Goal: Information Seeking & Learning: Check status

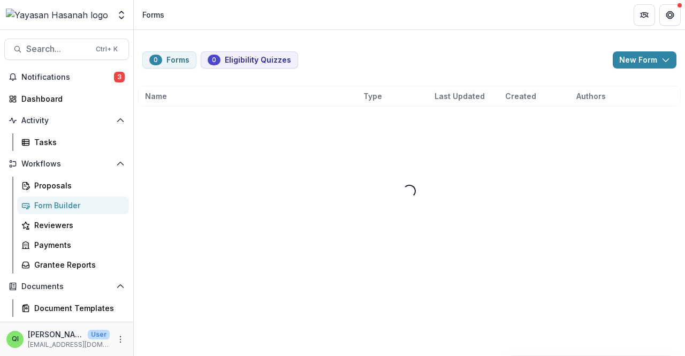
drag, startPoint x: 0, startPoint y: 0, endPoint x: 301, endPoint y: 252, distance: 392.2
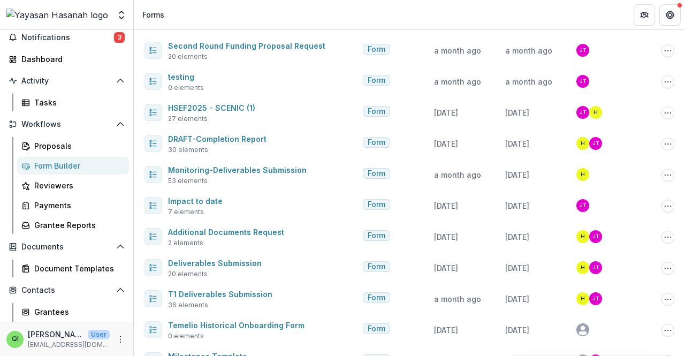
scroll to position [53, 0]
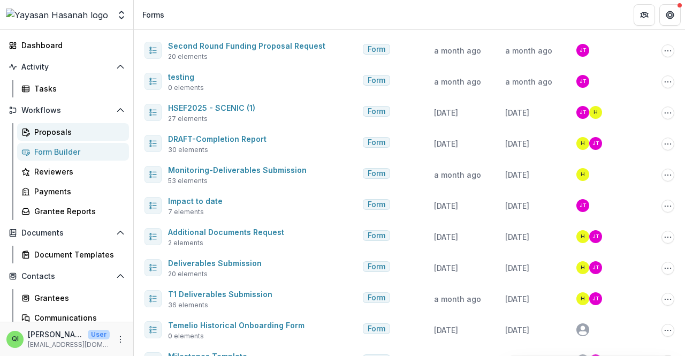
click at [75, 130] on div "Proposals" at bounding box center [77, 131] width 86 height 11
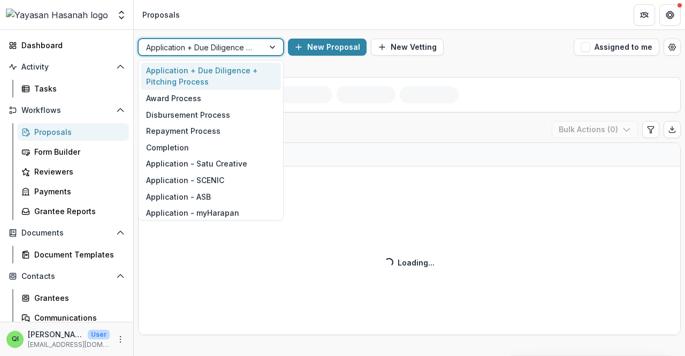
click at [213, 50] on div at bounding box center [201, 47] width 110 height 13
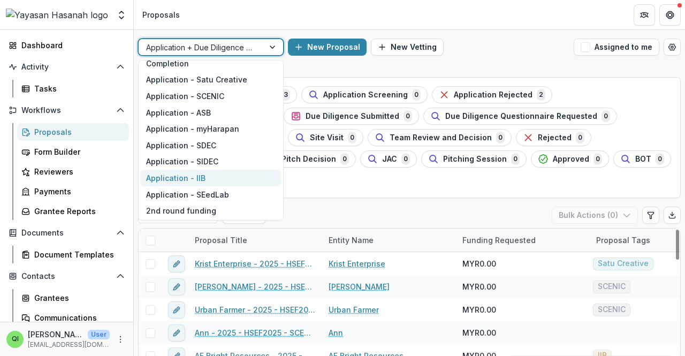
scroll to position [107, 0]
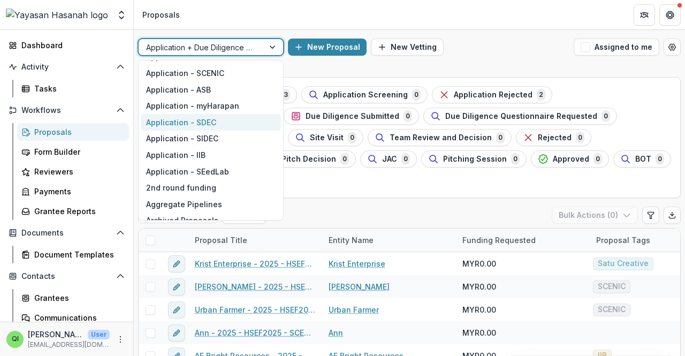
click at [209, 122] on div "Application - SDEC" at bounding box center [211, 122] width 140 height 17
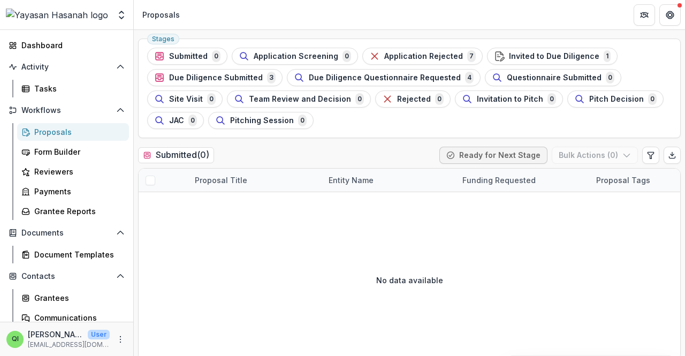
scroll to position [53, 0]
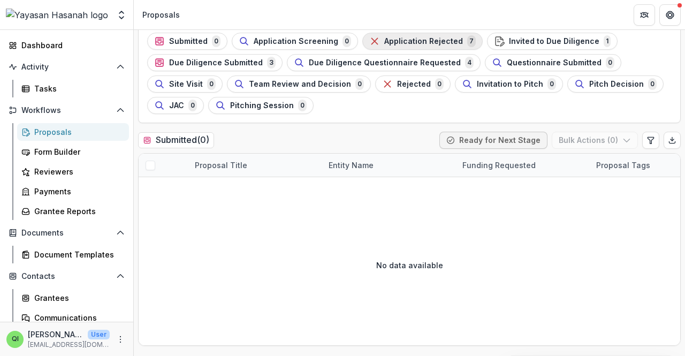
click at [384, 37] on span "Application Rejected" at bounding box center [423, 41] width 79 height 9
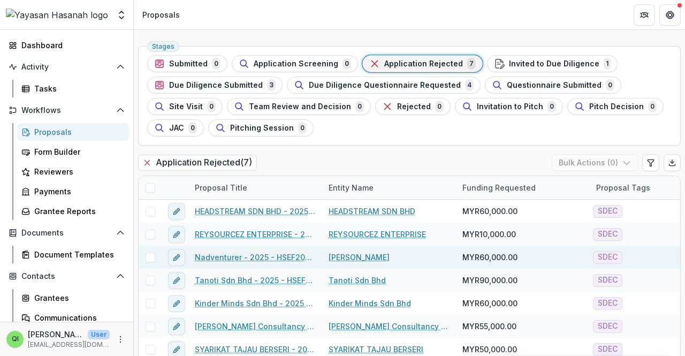
scroll to position [47, 0]
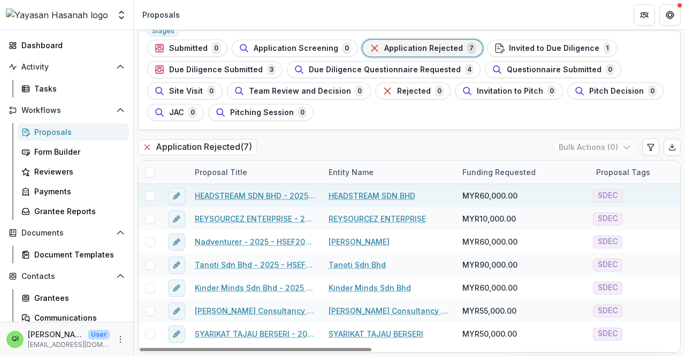
click at [256, 195] on link "HEADSTREAM SDN BHD - 2025 - HSEF2025 - SDEC" at bounding box center [255, 195] width 121 height 11
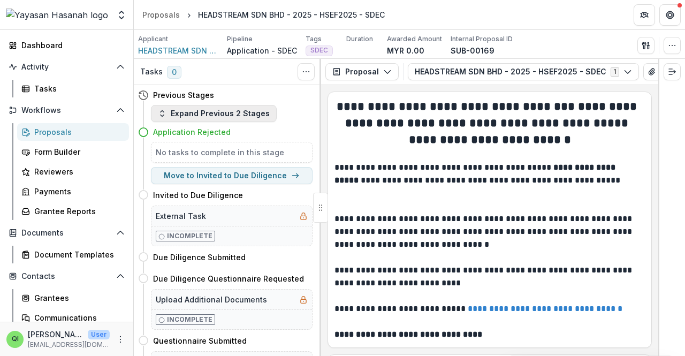
click at [198, 114] on button "Expand Previous 2 Stages" at bounding box center [214, 113] width 126 height 17
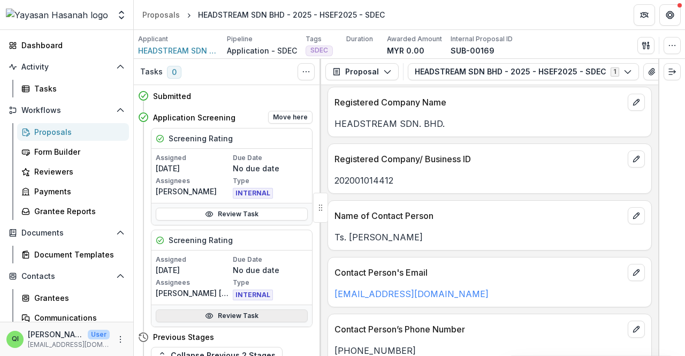
scroll to position [107, 0]
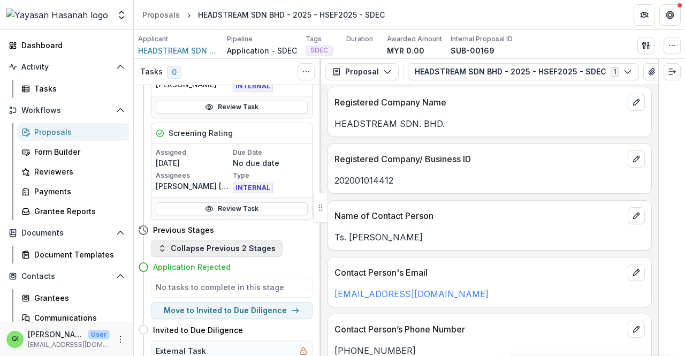
click at [269, 248] on button "Collapse Previous 2 Stages" at bounding box center [217, 248] width 132 height 17
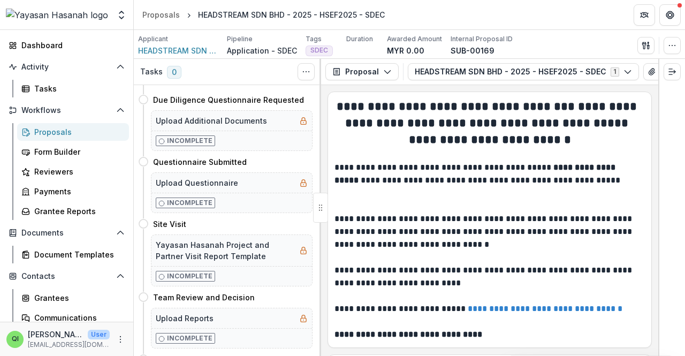
scroll to position [267, 0]
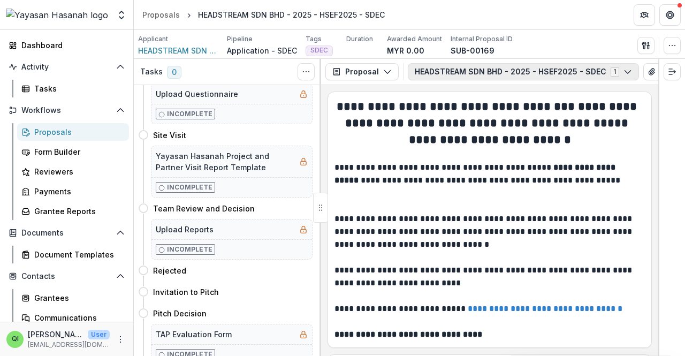
click at [554, 67] on button "HEADSTREAM SDN BHD - 2025 - HSEF2025 - SDEC 1" at bounding box center [523, 71] width 231 height 17
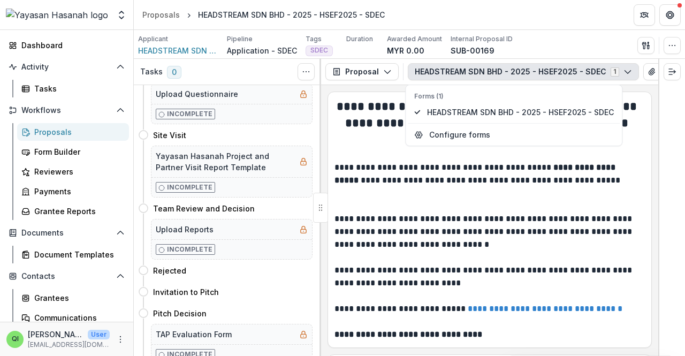
click at [171, 72] on span "0" at bounding box center [174, 72] width 14 height 13
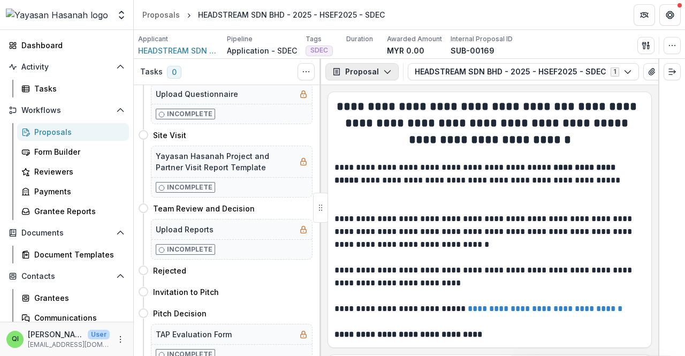
click at [380, 73] on button "Proposal" at bounding box center [361, 71] width 73 height 17
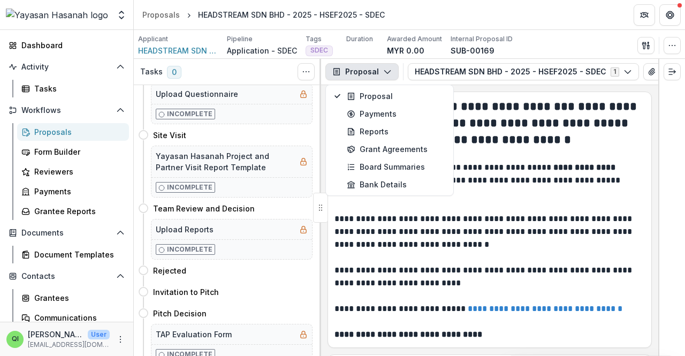
click at [199, 115] on p "Incomplete" at bounding box center [189, 114] width 45 height 10
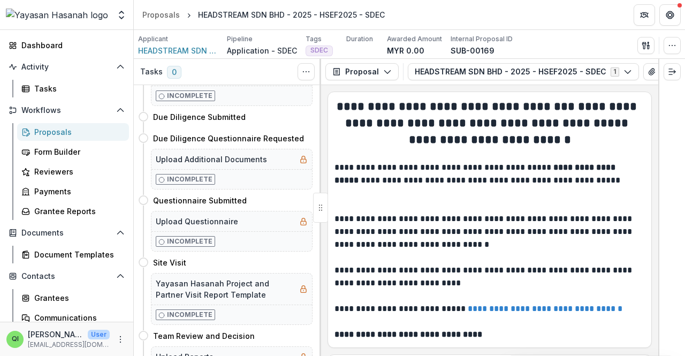
scroll to position [0, 0]
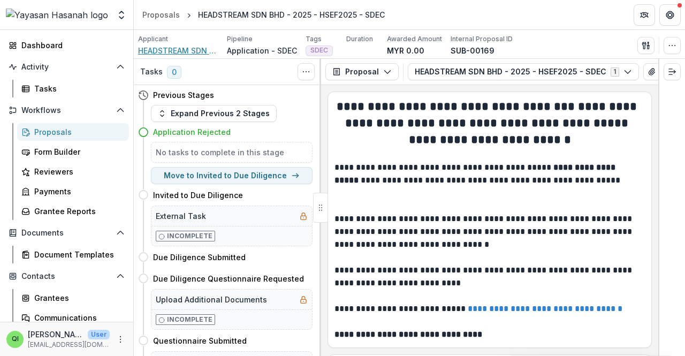
click at [160, 52] on span "HEADSTREAM SDN BHD" at bounding box center [178, 50] width 80 height 11
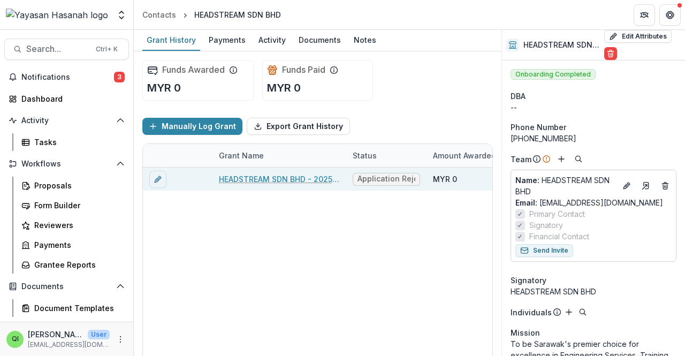
click at [309, 171] on div "HEADSTREAM SDN BHD - 2025 - HSEF2025 - SDEC" at bounding box center [279, 178] width 121 height 23
click at [309, 178] on link "HEADSTREAM SDN BHD - 2025 - HSEF2025 - SDEC" at bounding box center [279, 178] width 121 height 11
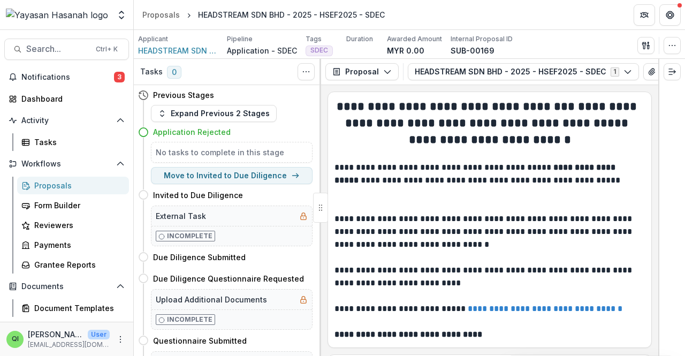
click at [150, 59] on div "Tasks 0 Show Cancelled Tasks" at bounding box center [227, 72] width 187 height 26
click at [152, 53] on span "HEADSTREAM SDN BHD" at bounding box center [178, 50] width 80 height 11
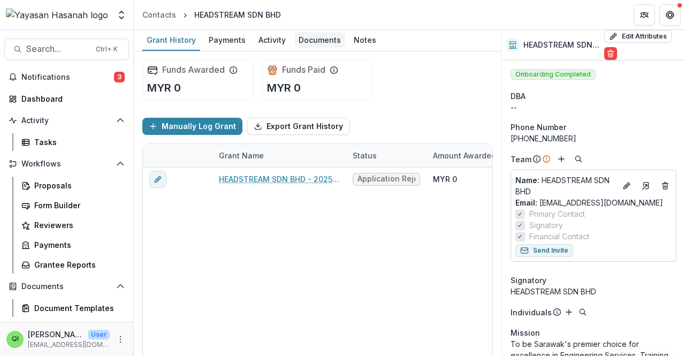
click at [306, 40] on div "Documents" at bounding box center [319, 40] width 51 height 16
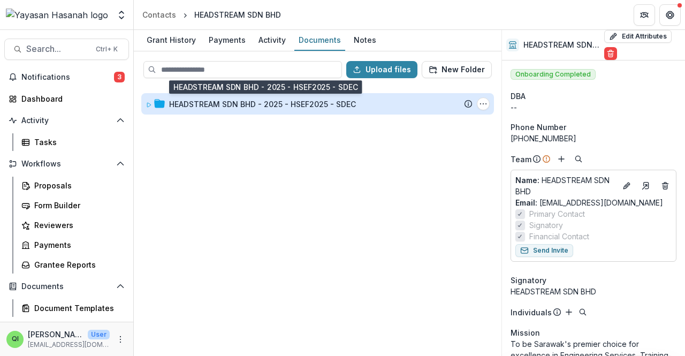
click at [281, 104] on div "HEADSTREAM SDN BHD - 2025 - HSEF2025 - SDEC" at bounding box center [262, 103] width 187 height 11
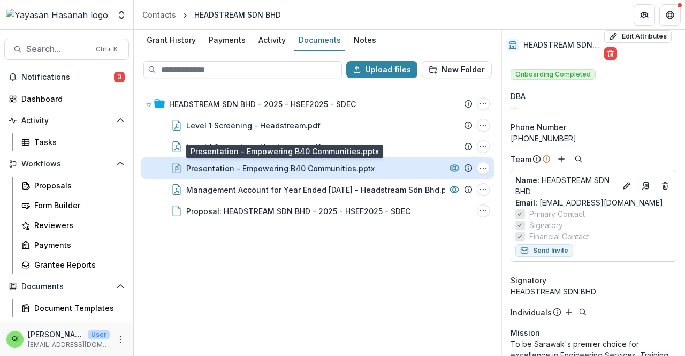
click at [251, 164] on div "Presentation - Empowering B40 Communities.pptx" at bounding box center [280, 168] width 188 height 11
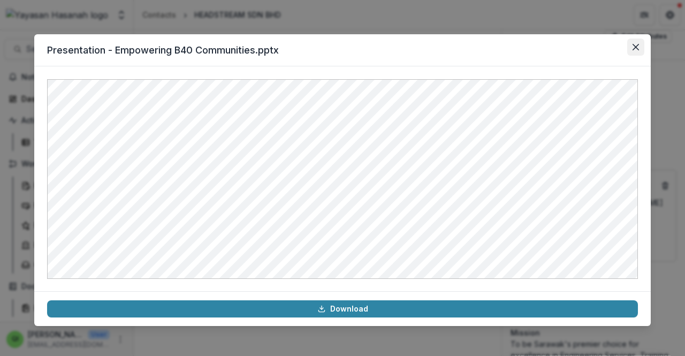
click at [630, 47] on button "Close" at bounding box center [635, 47] width 17 height 17
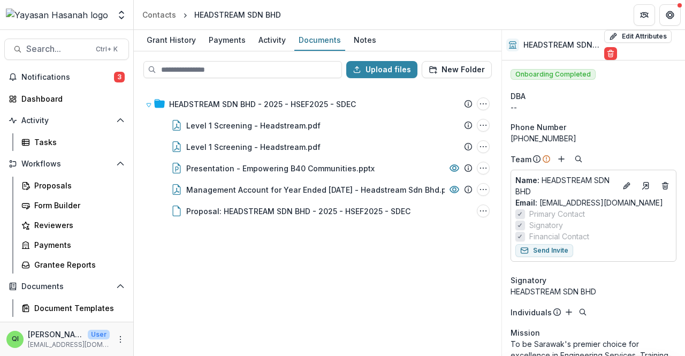
click at [329, 267] on div "HEADSTREAM SDN BHD - 2025 - HSEF2025 - SDEC Submission Temelio Proposal Attache…" at bounding box center [317, 221] width 365 height 268
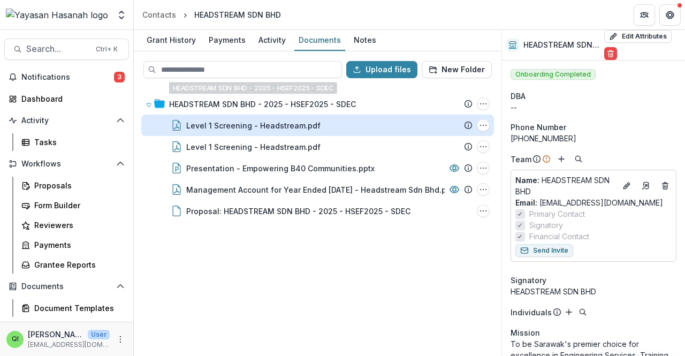
click at [287, 125] on div "Level 1 Screening - Headstream.pdf" at bounding box center [253, 125] width 134 height 11
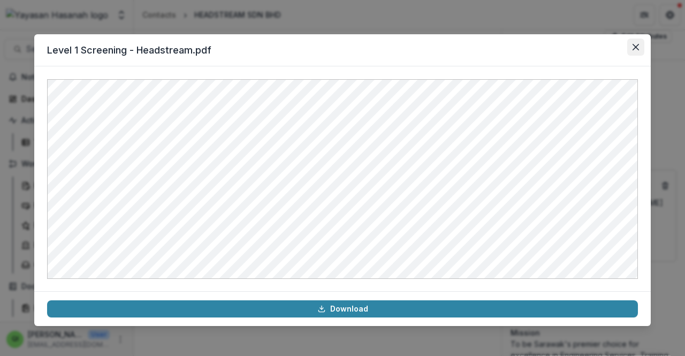
click at [639, 44] on button "Close" at bounding box center [635, 47] width 17 height 17
click at [643, 51] on button "Close" at bounding box center [635, 47] width 17 height 17
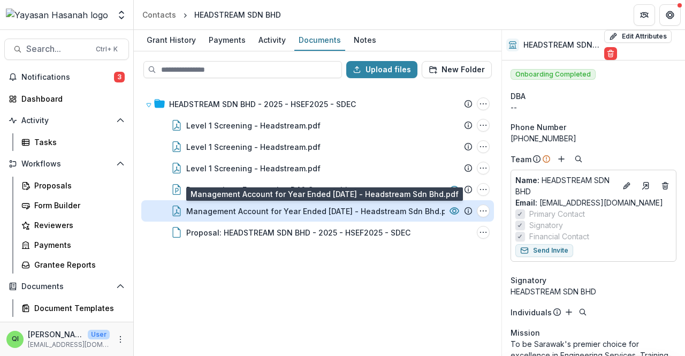
click at [379, 207] on div "Management Account for Year Ended [DATE] - Headstream Sdn Bhd.pdf" at bounding box center [320, 210] width 268 height 11
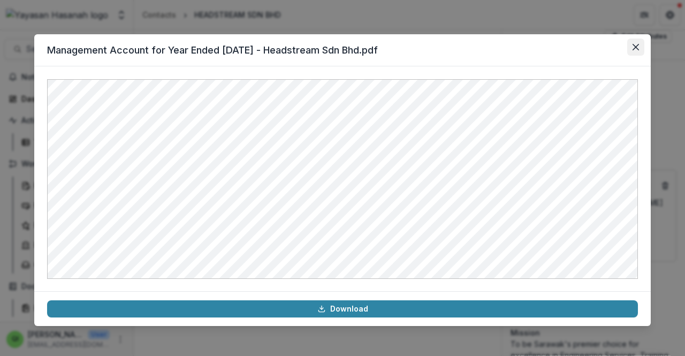
click at [632, 43] on button "Close" at bounding box center [635, 47] width 17 height 17
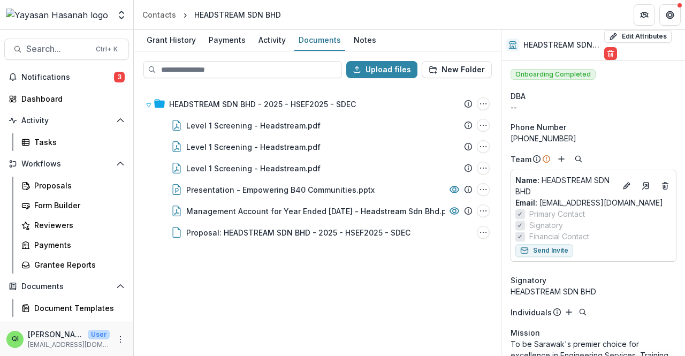
click at [273, 304] on div "HEADSTREAM SDN BHD - 2025 - HSEF2025 - SDEC Submission Temelio Proposal Attache…" at bounding box center [317, 221] width 365 height 268
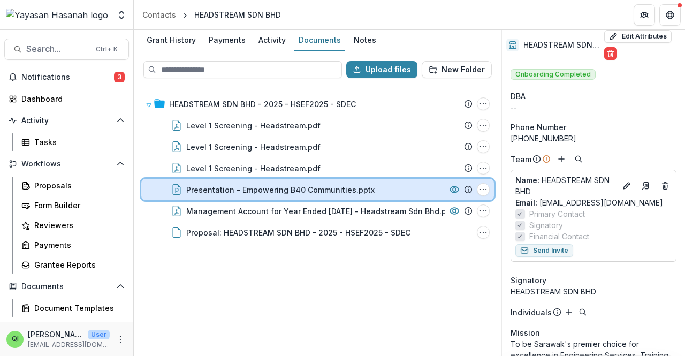
click at [226, 195] on div "Presentation - Empowering B40 Communities.pptx File Options Download Rename Del…" at bounding box center [317, 189] width 352 height 21
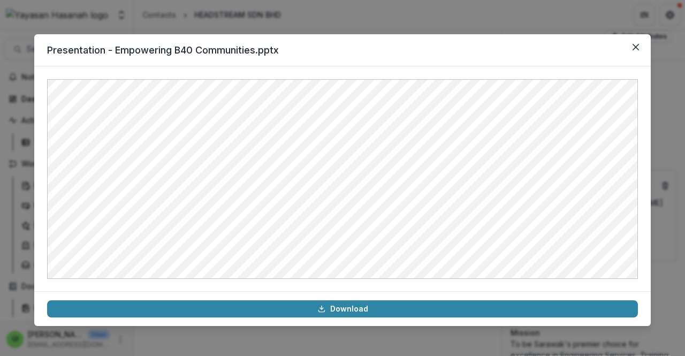
click at [342, 30] on div "Presentation - Empowering B40 Communities.pptx Download" at bounding box center [342, 178] width 685 height 356
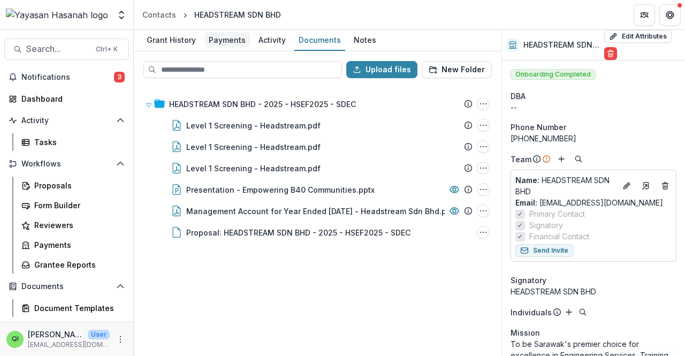
click at [232, 35] on div "Payments" at bounding box center [226, 40] width 45 height 16
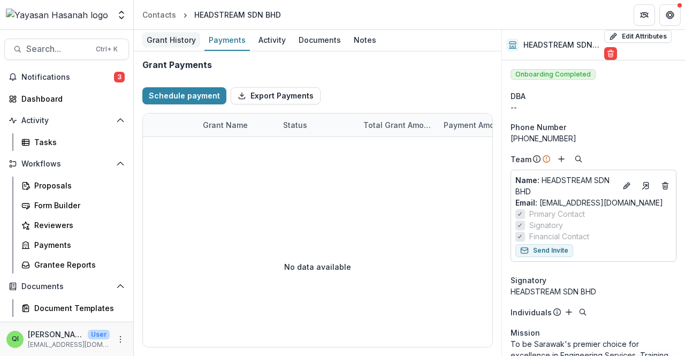
click at [191, 38] on div "Grant History" at bounding box center [171, 40] width 58 height 16
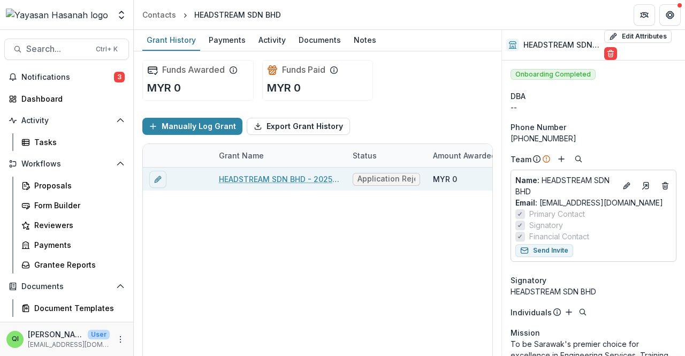
click at [258, 178] on link "HEADSTREAM SDN BHD - 2025 - HSEF2025 - SDEC" at bounding box center [279, 178] width 121 height 11
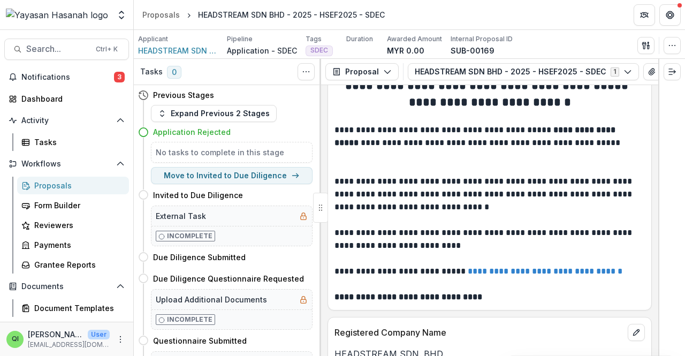
scroll to position [53, 0]
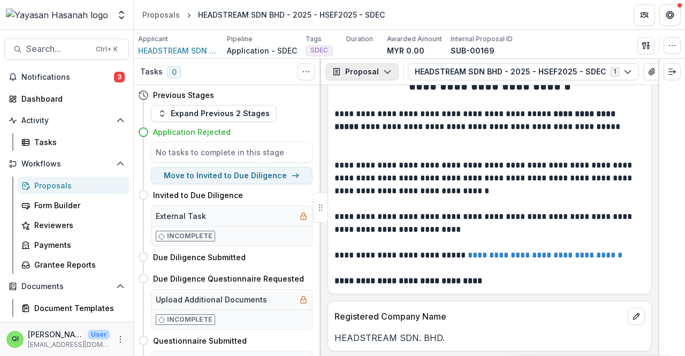
click at [377, 69] on button "Proposal" at bounding box center [361, 71] width 73 height 17
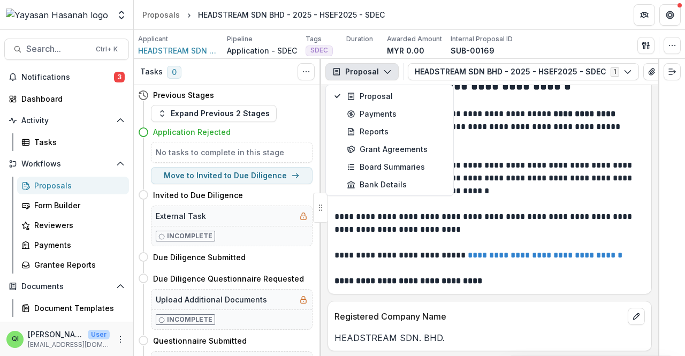
click at [545, 175] on p "**********" at bounding box center [488, 178] width 308 height 39
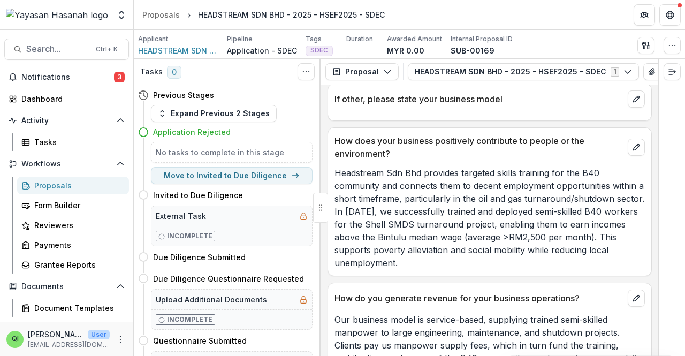
scroll to position [1123, 0]
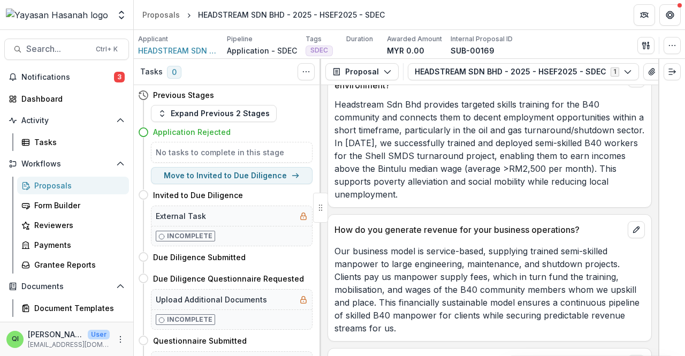
click at [469, 250] on p "Our business model is service-based, supplying trained semi-skilled manpower to…" at bounding box center [489, 289] width 310 height 90
click at [401, 289] on p "Our business model is service-based, supplying trained semi-skilled manpower to…" at bounding box center [489, 289] width 310 height 90
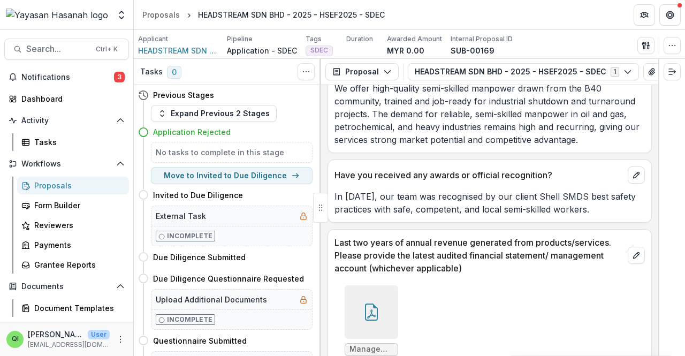
scroll to position [1979, 0]
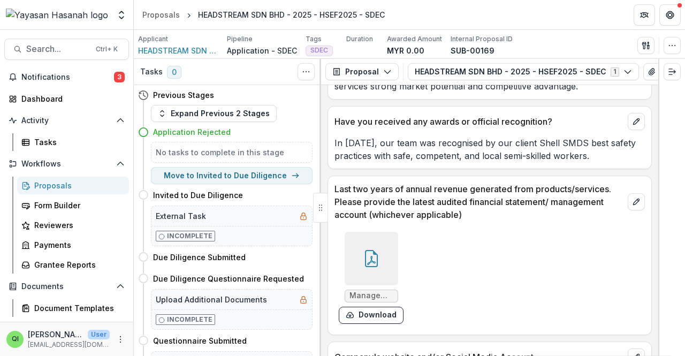
click at [384, 232] on div at bounding box center [370, 258] width 53 height 53
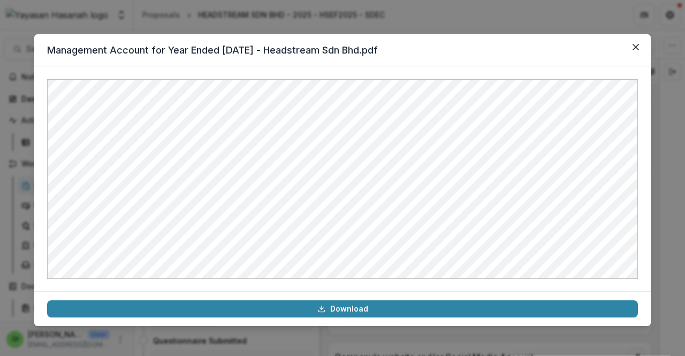
click at [326, 23] on div "Management Account for Year Ended [DATE] - Headstream Sdn Bhd.pdf Download" at bounding box center [342, 178] width 685 height 356
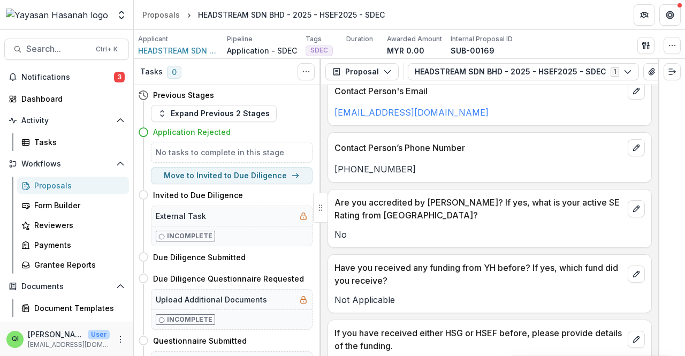
scroll to position [387, 0]
